Goal: Find specific page/section: Find specific page/section

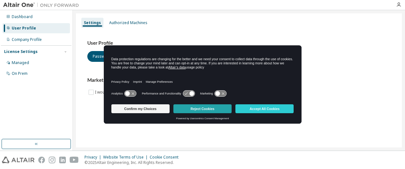
click at [203, 107] on button "Reject Cookies" at bounding box center [202, 108] width 58 height 9
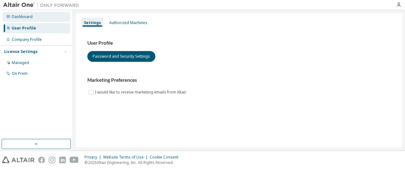
click at [24, 16] on div "Dashboard" at bounding box center [22, 16] width 21 height 5
